Goal: Task Accomplishment & Management: Use online tool/utility

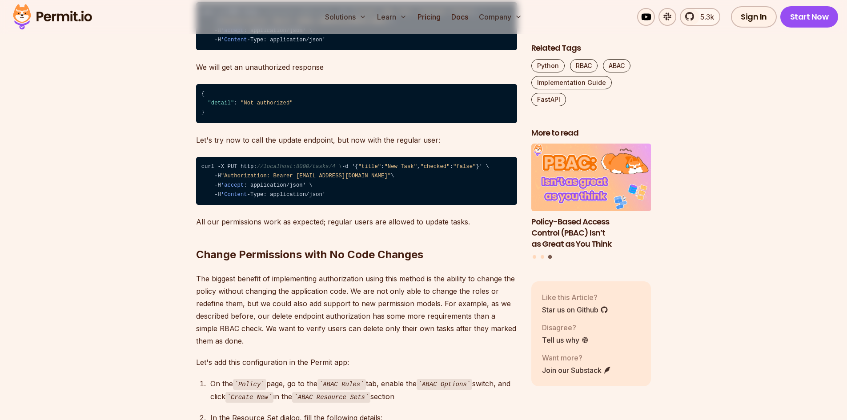
scroll to position [4464, 0]
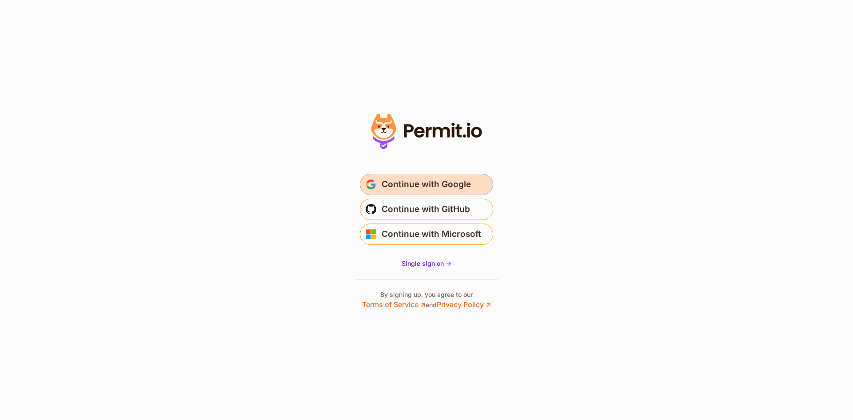
click at [416, 182] on span "Continue with Google" at bounding box center [426, 184] width 89 height 14
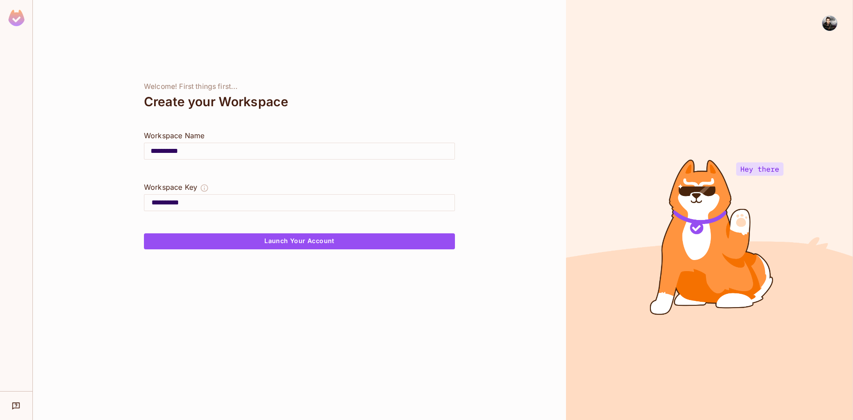
click at [761, 168] on div at bounding box center [709, 210] width 287 height 420
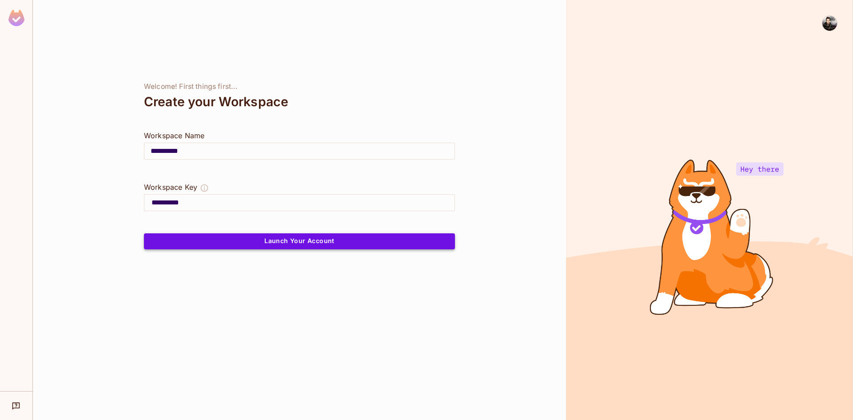
click at [295, 242] on button "Launch Your Account" at bounding box center [299, 241] width 311 height 16
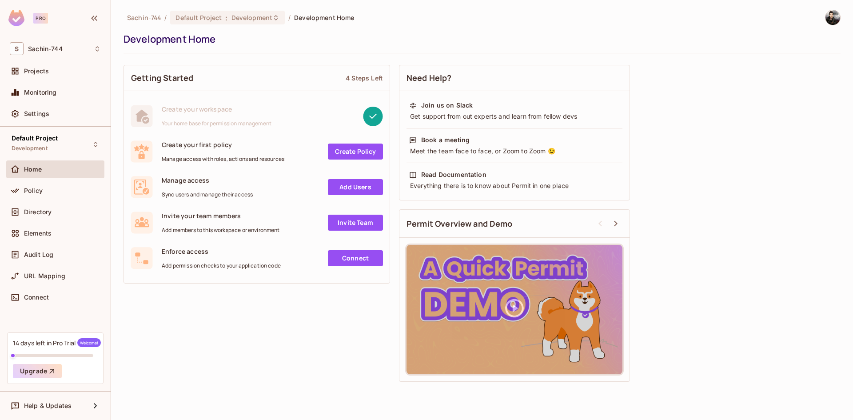
click at [359, 81] on div "4 Steps Left" at bounding box center [364, 78] width 37 height 8
click at [224, 155] on div "Create your first policy Manage access with roles, actions and resources" at bounding box center [223, 151] width 123 height 22
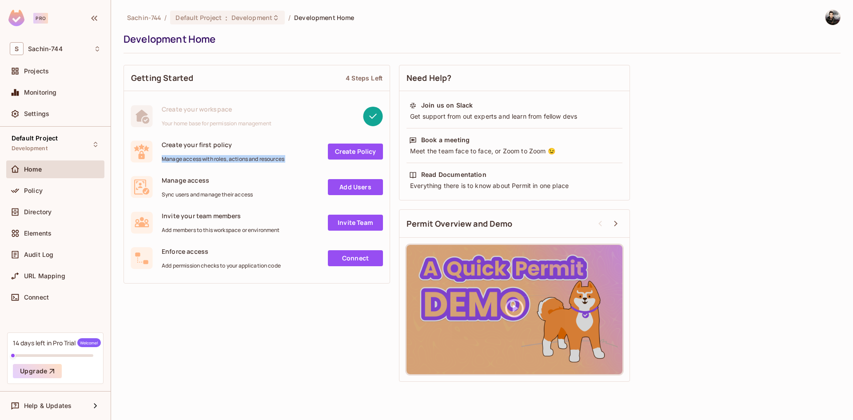
click at [224, 155] on div "Create your first policy Manage access with roles, actions and resources" at bounding box center [223, 151] width 123 height 22
click at [367, 152] on link "Create Policy" at bounding box center [355, 152] width 55 height 16
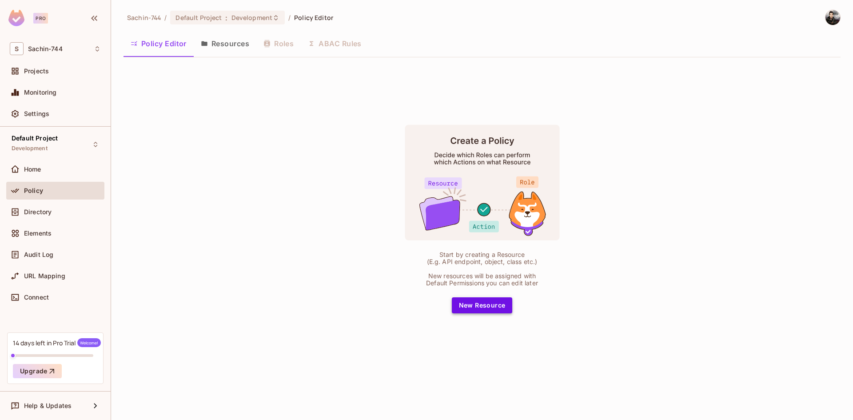
click at [474, 303] on button "New Resource" at bounding box center [482, 305] width 61 height 16
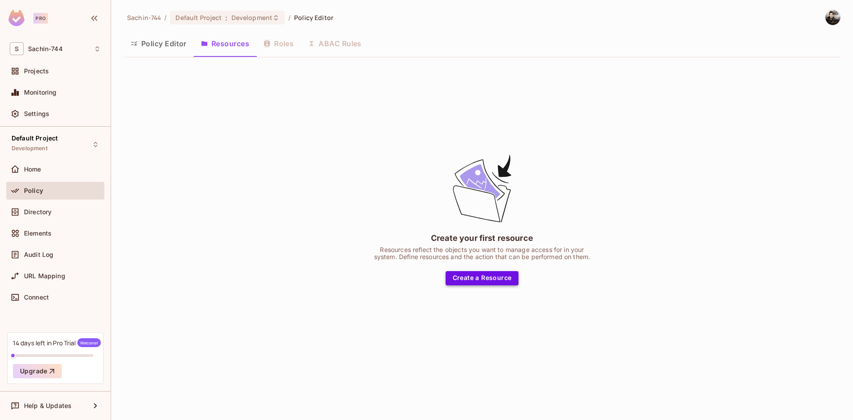
click at [468, 276] on button "Create a Resource" at bounding box center [482, 278] width 73 height 14
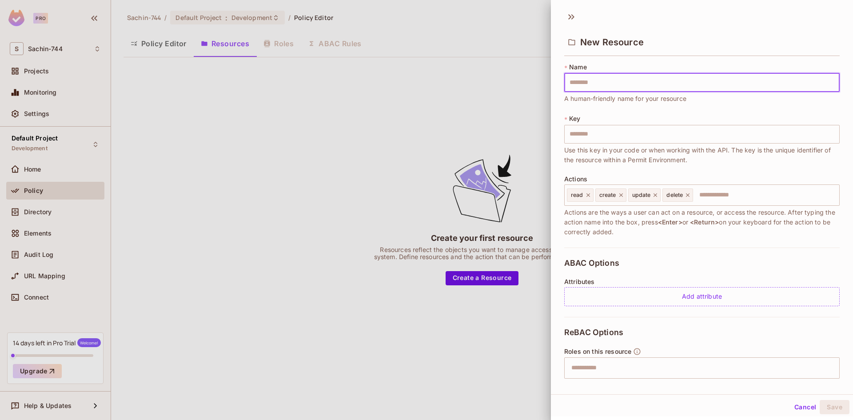
type input "*"
type input "**"
type input "****"
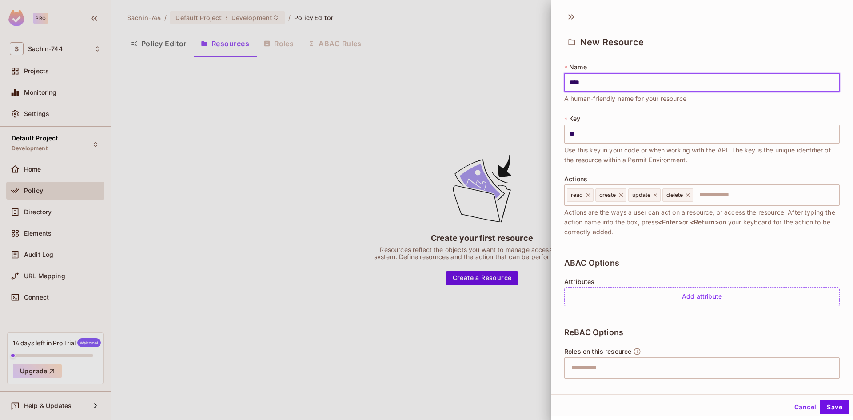
type input "****"
type input "******"
click at [828, 411] on button "Save" at bounding box center [835, 407] width 30 height 14
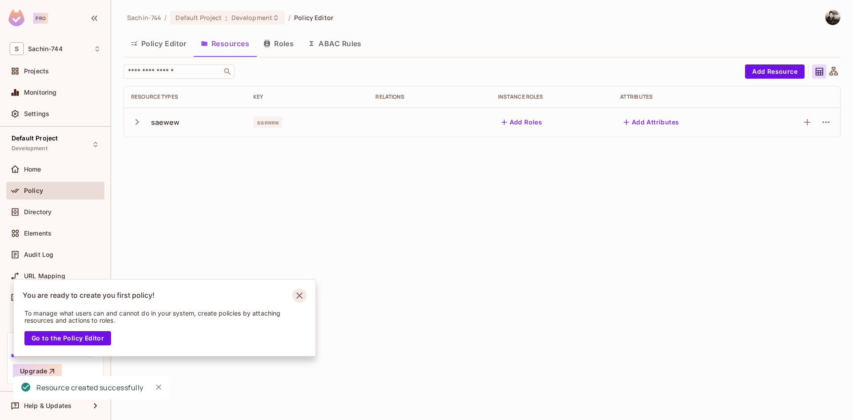
click at [302, 296] on icon "Notifications Alt+T" at bounding box center [299, 295] width 14 height 14
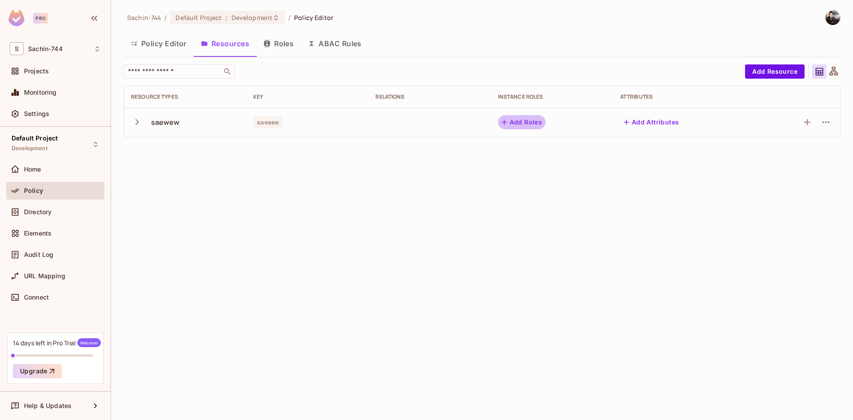
click at [532, 121] on button "Add Roles" at bounding box center [522, 122] width 48 height 14
click at [654, 124] on button "Add Attributes" at bounding box center [651, 122] width 63 height 14
click at [524, 119] on button "Add Roles" at bounding box center [522, 122] width 48 height 14
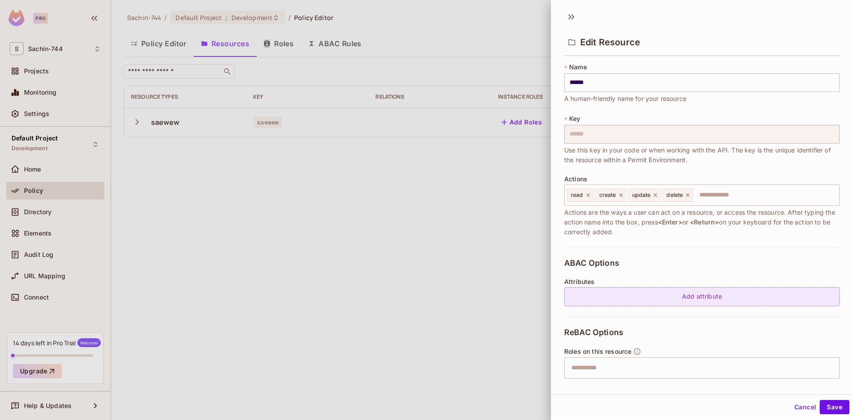
click at [700, 297] on div "Add attribute" at bounding box center [702, 296] width 276 height 19
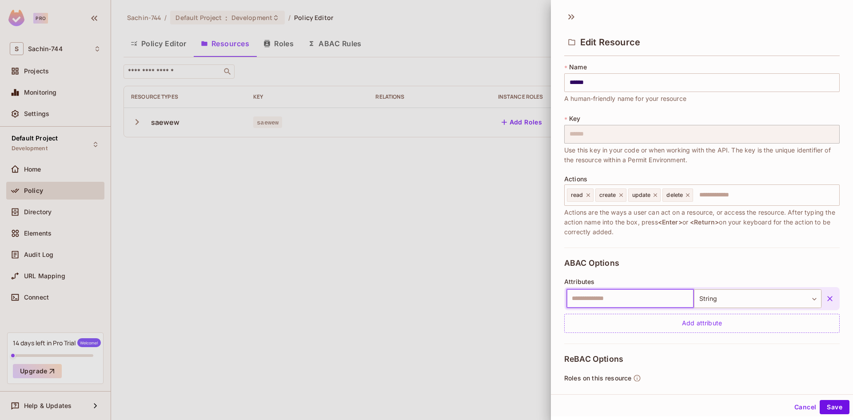
click at [669, 298] on input "text" at bounding box center [631, 298] width 128 height 19
type input "*****"
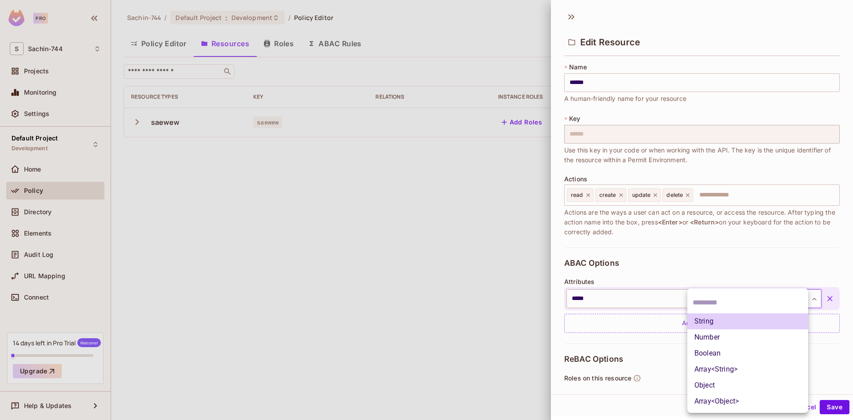
click at [745, 306] on body "Pro S Sachin-744 Projects Monitoring Settings Default Project Development Home …" at bounding box center [426, 210] width 853 height 420
click at [733, 324] on li "String" at bounding box center [748, 321] width 121 height 16
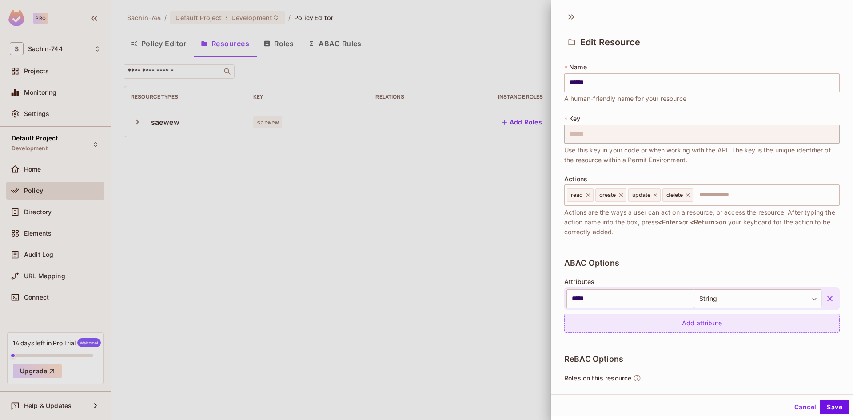
click at [678, 329] on div "Add attribute" at bounding box center [702, 323] width 276 height 19
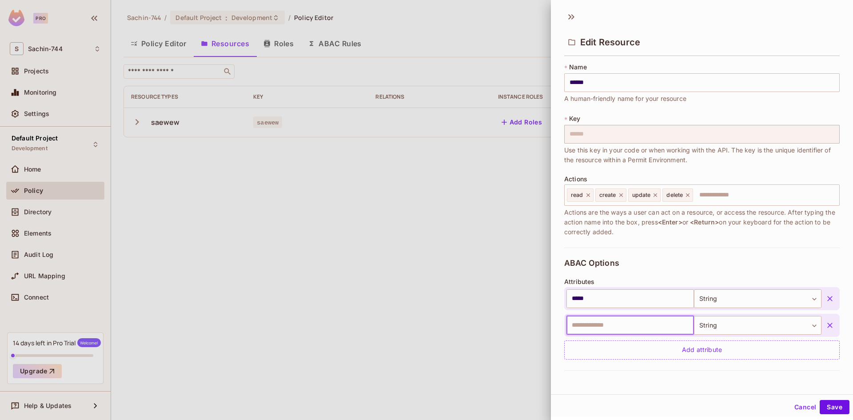
click at [668, 331] on input "text" at bounding box center [631, 325] width 128 height 19
type input "**"
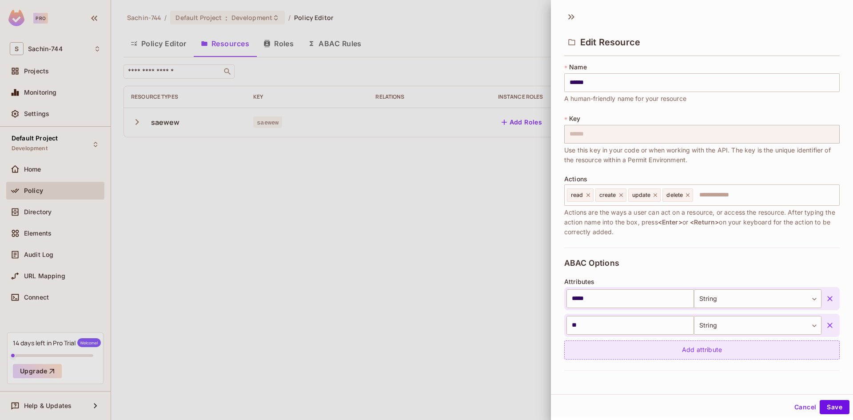
click at [712, 347] on div "Add attribute" at bounding box center [702, 349] width 276 height 19
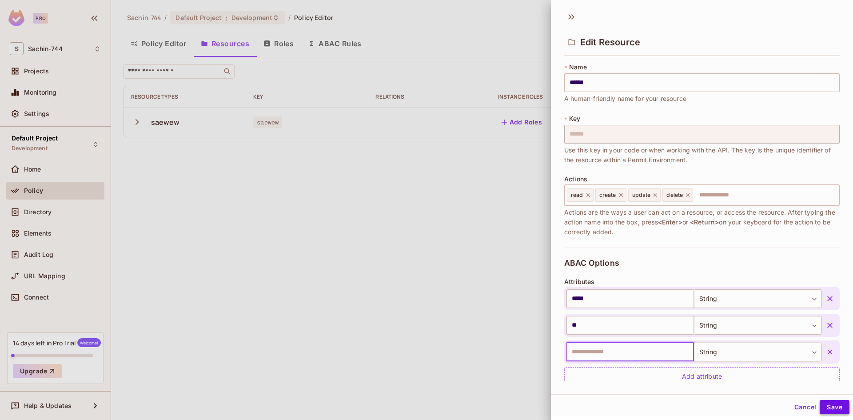
click at [836, 403] on button "Save" at bounding box center [835, 407] width 30 height 14
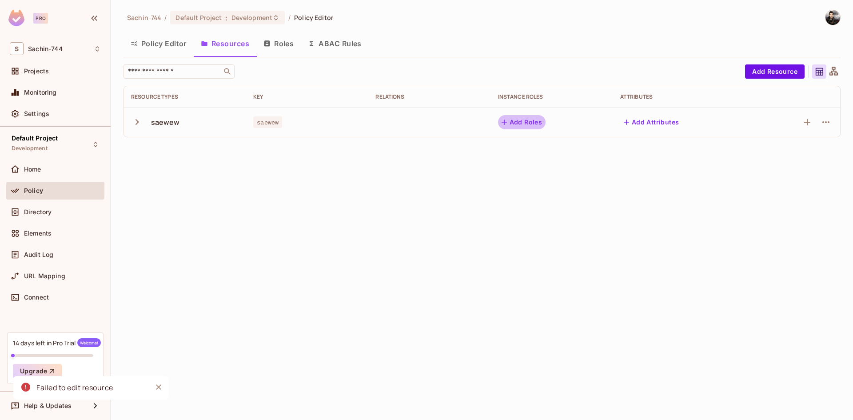
click at [534, 124] on button "Add Roles" at bounding box center [522, 122] width 48 height 14
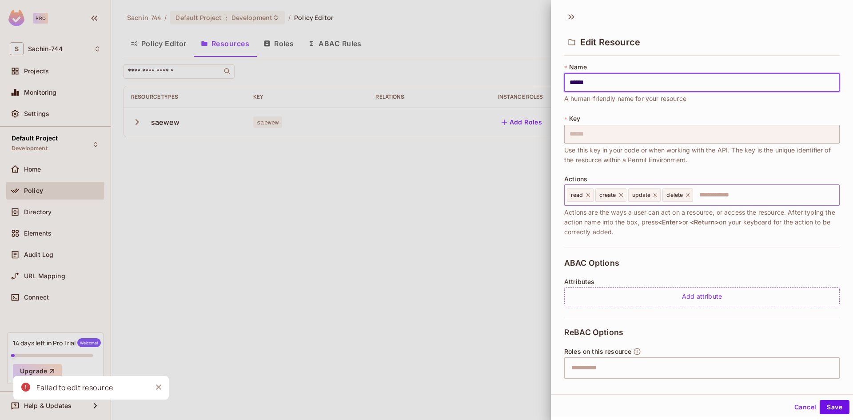
click at [689, 195] on icon at bounding box center [688, 195] width 6 height 6
